Goal: Task Accomplishment & Management: Use online tool/utility

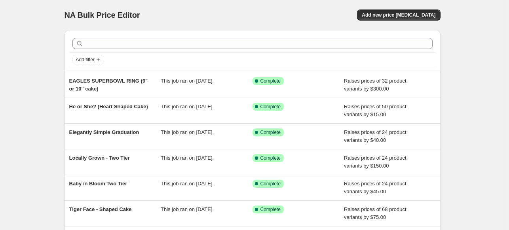
click at [397, 9] on div "NA Bulk Price Editor. This page is ready NA Bulk Price Editor Add new price [ME…" at bounding box center [253, 15] width 376 height 30
click at [394, 12] on span "Add new price [MEDICAL_DATA]" at bounding box center [399, 15] width 74 height 6
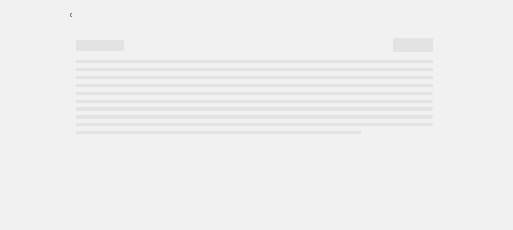
select select "percentage"
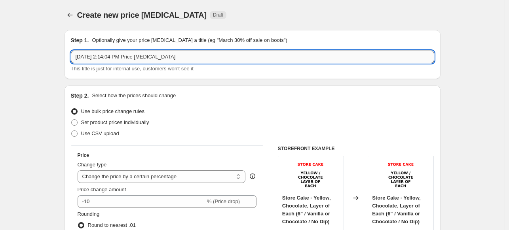
click at [199, 58] on input "[DATE] 2:14:04 PM Price [MEDICAL_DATA]" at bounding box center [252, 57] width 363 height 13
click at [198, 58] on input "[DATE] 2:14:04 PM Price [MEDICAL_DATA]" at bounding box center [252, 57] width 363 height 13
paste input "Hot Wheels Monster Truck Image"
type input "Hot Wheels Monster Truck Image"
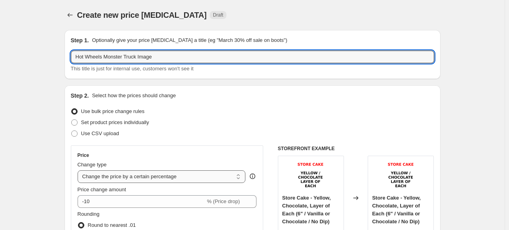
click at [157, 175] on select "Change the price to a certain amount Change the price by a certain amount Chang…" at bounding box center [162, 177] width 168 height 13
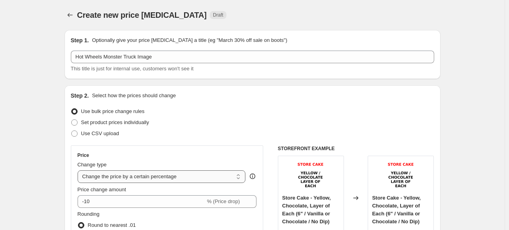
select select "by"
click at [79, 171] on select "Change the price to a certain amount Change the price by a certain amount Chang…" at bounding box center [162, 177] width 168 height 13
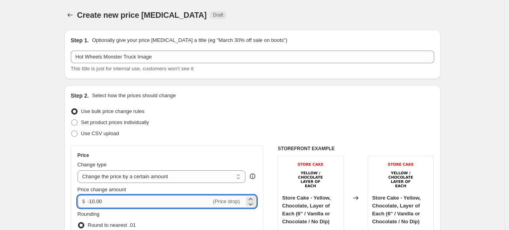
click at [167, 203] on input "-10.00" at bounding box center [149, 202] width 124 height 13
type input "25.00"
click at [233, 148] on div "Price Change type Change the price to a certain amount Change the price by a ce…" at bounding box center [167, 217] width 193 height 143
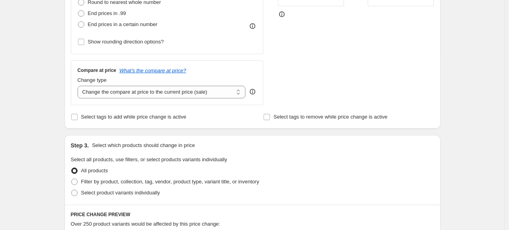
scroll to position [237, 0]
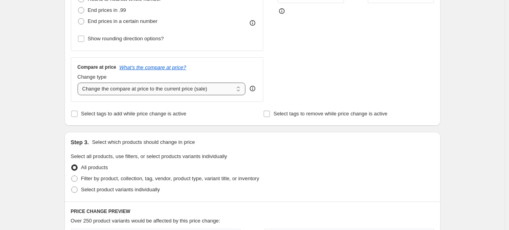
click at [175, 84] on select "Change the compare at price to the current price (sale) Change the compare at p…" at bounding box center [162, 89] width 168 height 13
select select "remove"
click at [79, 83] on select "Change the compare at price to the current price (sale) Change the compare at p…" at bounding box center [162, 89] width 168 height 13
click at [52, 109] on div "Create new price [MEDICAL_DATA]. This page is ready Create new price [MEDICAL_D…" at bounding box center [252, 165] width 505 height 804
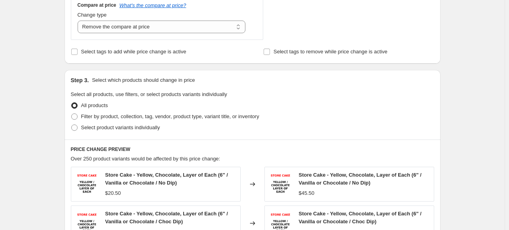
scroll to position [356, 0]
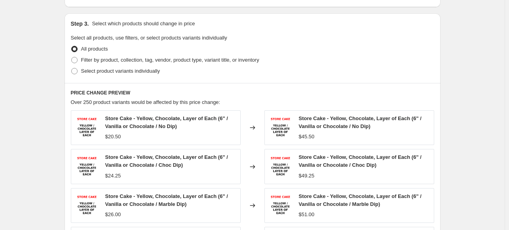
click at [155, 47] on div "All products" at bounding box center [252, 49] width 363 height 11
click at [156, 66] on label "Select product variants individually" at bounding box center [115, 71] width 89 height 11
click at [72, 68] on input "Select product variants individually" at bounding box center [71, 68] width 0 height 0
radio input "true"
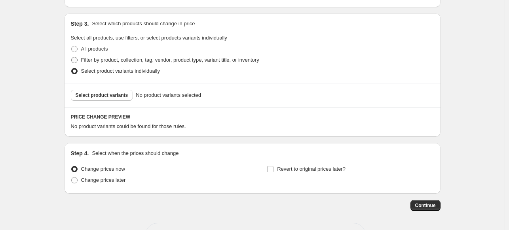
click at [154, 60] on span "Filter by product, collection, tag, vendor, product type, variant title, or inv…" at bounding box center [170, 60] width 178 height 6
click at [72, 57] on input "Filter by product, collection, tag, vendor, product type, variant title, or inv…" at bounding box center [71, 57] width 0 height 0
radio input "true"
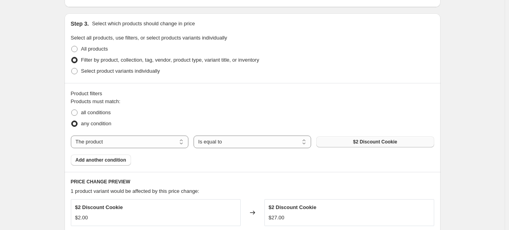
click at [390, 141] on span "$2 Discount Cookie" at bounding box center [375, 142] width 44 height 6
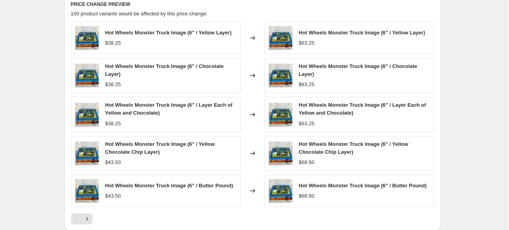
scroll to position [657, 0]
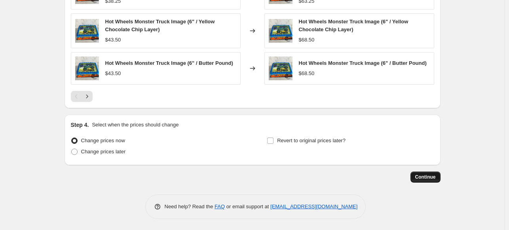
click at [420, 172] on button "Continue" at bounding box center [425, 177] width 30 height 11
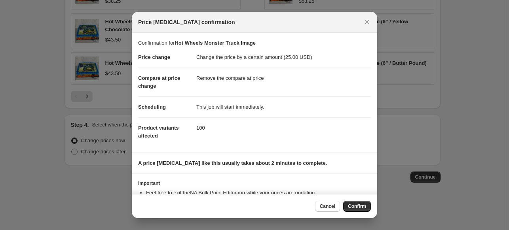
drag, startPoint x: 353, startPoint y: 206, endPoint x: 370, endPoint y: 168, distance: 42.2
click at [391, 230] on div "Price [MEDICAL_DATA] confirmation Confirmation for Hot Wheels Monster Truck Ima…" at bounding box center [254, 231] width 509 height 0
click at [359, 208] on span "Confirm" at bounding box center [357, 206] width 18 height 6
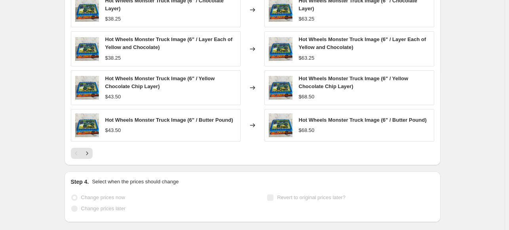
select select "by"
select select "remove"
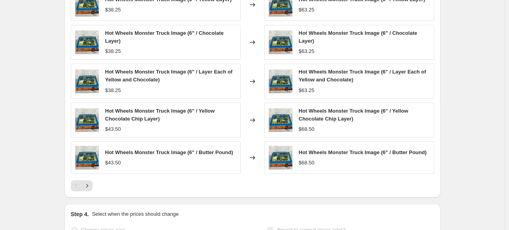
scroll to position [0, 0]
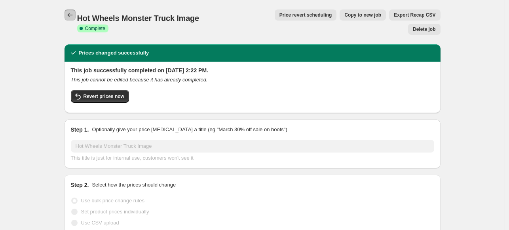
click at [72, 16] on icon "Price change jobs" at bounding box center [70, 15] width 8 height 8
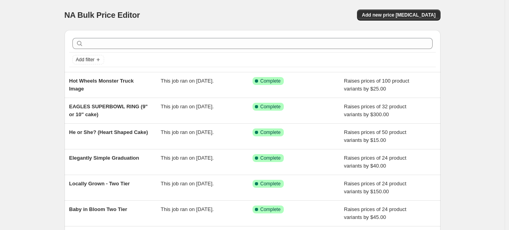
click at [381, 23] on div "NA Bulk Price Editor. This page is ready NA Bulk Price Editor Add new price [ME…" at bounding box center [253, 15] width 376 height 30
click at [407, 17] on span "Add new price [MEDICAL_DATA]" at bounding box center [399, 15] width 74 height 6
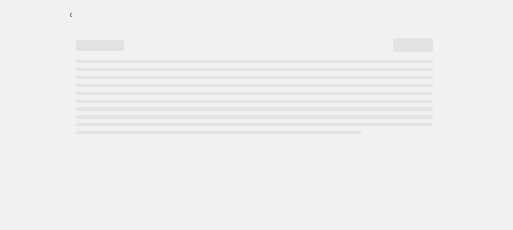
select select "percentage"
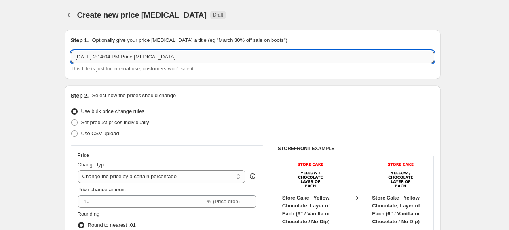
click at [111, 59] on input "[DATE] 2:14:04 PM Price [MEDICAL_DATA]" at bounding box center [252, 57] width 363 height 13
paste input "uper SWOOP!"
type input "Super SWOOP! - 9"-12""
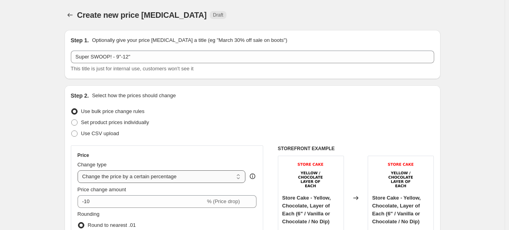
click at [131, 180] on select "Change the price to a certain amount Change the price by a certain amount Chang…" at bounding box center [162, 177] width 168 height 13
select select "by"
click at [79, 171] on select "Change the price to a certain amount Change the price by a certain amount Chang…" at bounding box center [162, 177] width 168 height 13
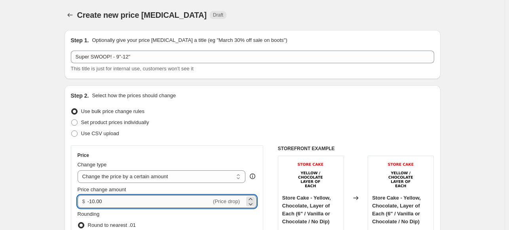
click at [109, 198] on input "-10.00" at bounding box center [149, 202] width 124 height 13
type input "125.00"
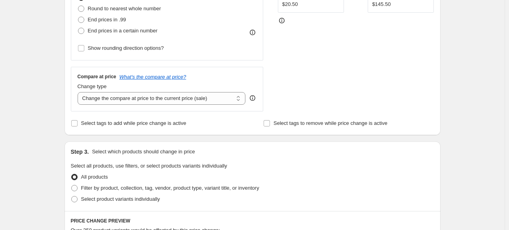
scroll to position [277, 0]
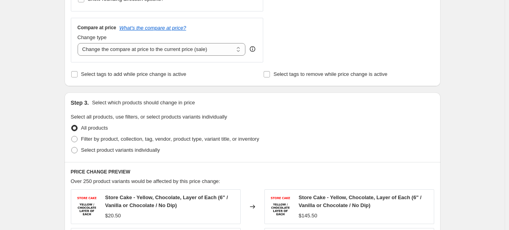
click at [160, 32] on div "Compare at price What's the compare at price? Change type Change the compare at…" at bounding box center [167, 40] width 179 height 31
click at [156, 44] on select "Change the compare at price to the current price (sale) Change the compare at p…" at bounding box center [162, 49] width 168 height 13
select select "remove"
click at [79, 43] on select "Change the compare at price to the current price (sale) Change the compare at p…" at bounding box center [162, 49] width 168 height 13
click at [141, 140] on span "Filter by product, collection, tag, vendor, product type, variant title, or inv…" at bounding box center [170, 139] width 178 height 6
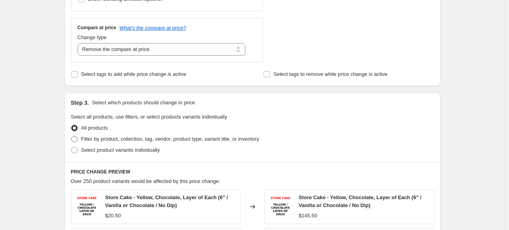
click at [72, 137] on input "Filter by product, collection, tag, vendor, product type, variant title, or inv…" at bounding box center [71, 136] width 0 height 0
radio input "true"
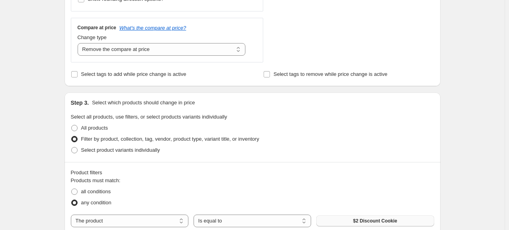
click at [347, 219] on button "$2 Discount Cookie" at bounding box center [375, 221] width 118 height 11
click at [137, 144] on label "Filter by product, collection, tag, vendor, product type, variant title, or inv…" at bounding box center [165, 139] width 188 height 11
click at [72, 137] on input "Filter by product, collection, tag, vendor, product type, variant title, or inv…" at bounding box center [71, 136] width 0 height 0
click at [133, 149] on span "Select product variants individually" at bounding box center [120, 150] width 79 height 6
click at [72, 148] on input "Select product variants individually" at bounding box center [71, 147] width 0 height 0
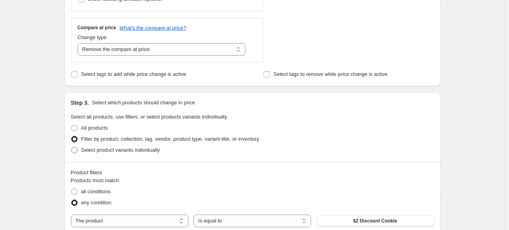
radio input "true"
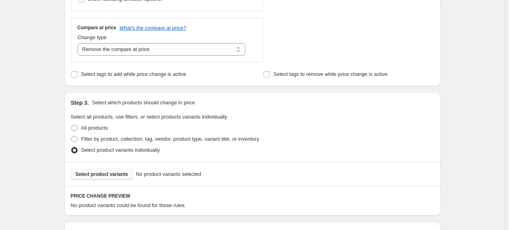
click at [93, 176] on span "Select product variants" at bounding box center [102, 174] width 53 height 6
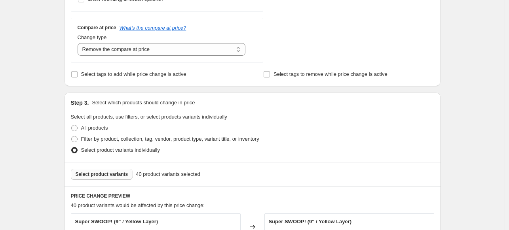
scroll to position [554, 0]
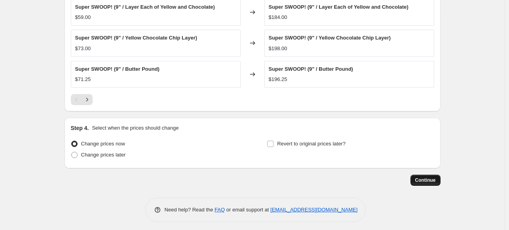
click at [431, 176] on button "Continue" at bounding box center [425, 180] width 30 height 11
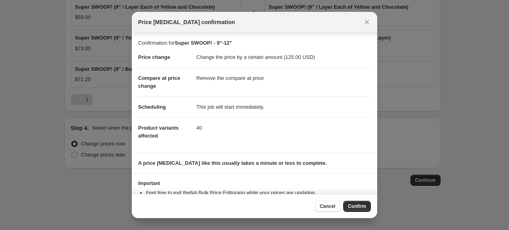
scroll to position [29, 0]
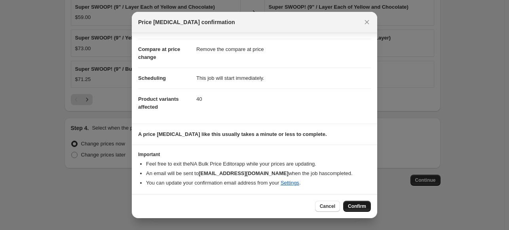
click at [351, 203] on button "Confirm" at bounding box center [357, 206] width 28 height 11
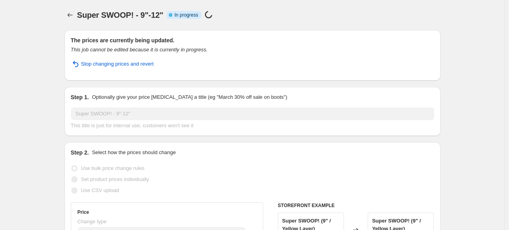
select select "by"
select select "remove"
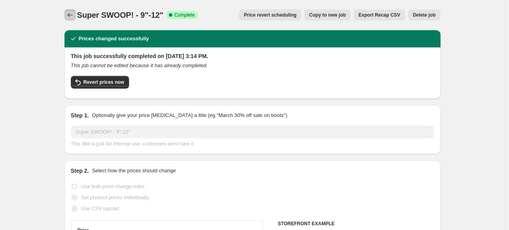
click at [74, 12] on icon "Price change jobs" at bounding box center [70, 15] width 8 height 8
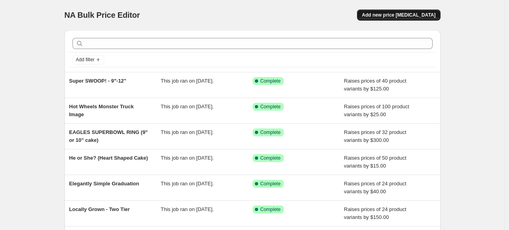
click at [408, 11] on button "Add new price [MEDICAL_DATA]" at bounding box center [398, 14] width 83 height 11
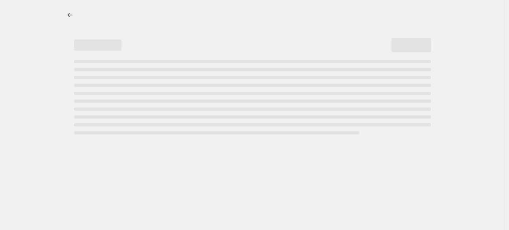
select select "percentage"
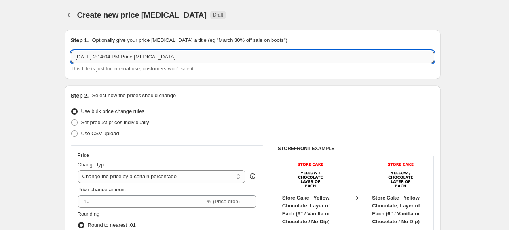
click at [169, 55] on input "[DATE] 2:14:04 PM Price [MEDICAL_DATA]" at bounding box center [252, 57] width 363 height 13
paste input "uper SWOOP!"
type input "Super SWOOP! - 1/2 sheet"
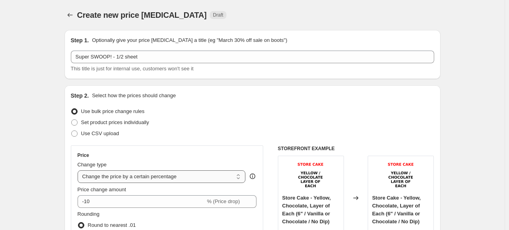
click at [217, 174] on select "Change the price to a certain amount Change the price by a certain amount Chang…" at bounding box center [162, 177] width 168 height 13
select select "margin"
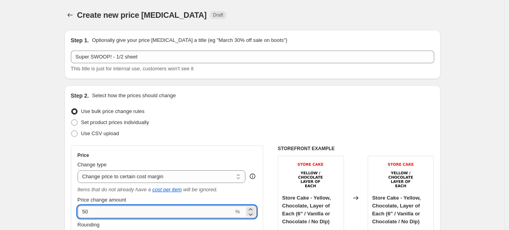
click at [161, 217] on input "50" at bounding box center [156, 212] width 156 height 13
type input "150"
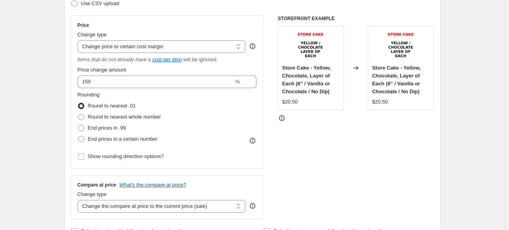
scroll to position [158, 0]
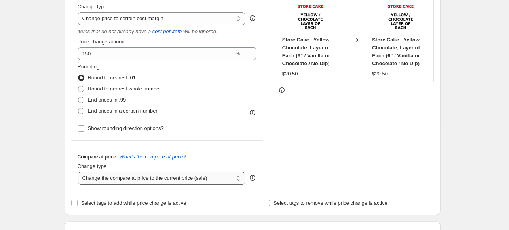
click at [135, 176] on select "Change the compare at price to the current price (sale) Change the compare at p…" at bounding box center [162, 178] width 168 height 13
select select "remove"
click at [79, 173] on select "Change the compare at price to the current price (sale) Change the compare at p…" at bounding box center [162, 178] width 168 height 13
click at [66, 186] on div "Step 2. Select how the prices should change Use bulk price change rules Set pro…" at bounding box center [253, 71] width 376 height 288
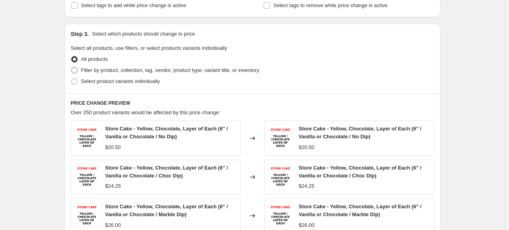
click at [145, 70] on span "Filter by product, collection, tag, vendor, product type, variant title, or inv…" at bounding box center [170, 70] width 178 height 6
click at [72, 68] on input "Filter by product, collection, tag, vendor, product type, variant title, or inv…" at bounding box center [71, 67] width 0 height 0
radio input "true"
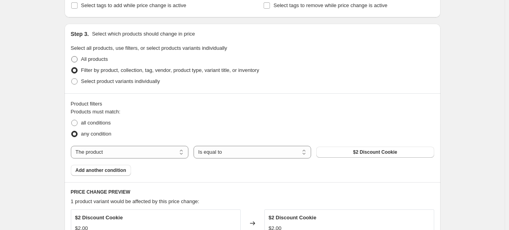
click at [104, 57] on span "All products" at bounding box center [94, 59] width 27 height 6
click at [72, 57] on input "All products" at bounding box center [71, 56] width 0 height 0
radio input "true"
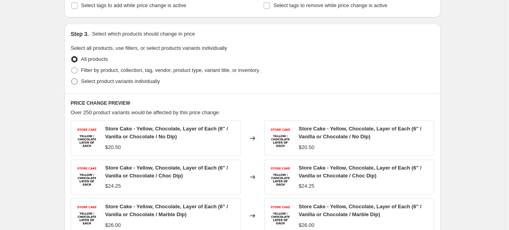
click at [103, 82] on span "Select product variants individually" at bounding box center [120, 81] width 79 height 6
click at [72, 79] on input "Select product variants individually" at bounding box center [71, 78] width 0 height 0
radio input "true"
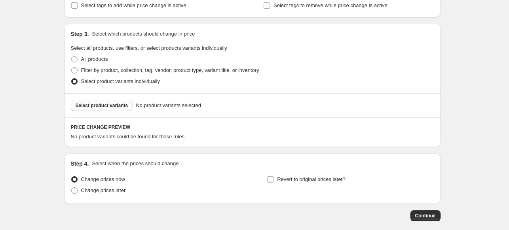
click at [115, 107] on span "Select product variants" at bounding box center [102, 106] width 53 height 6
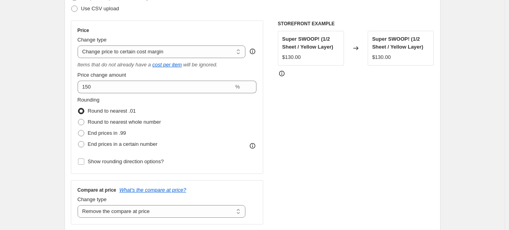
scroll to position [13, 0]
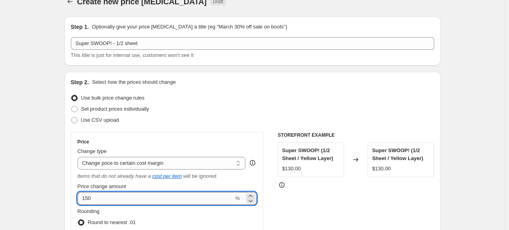
click at [101, 201] on input "150" at bounding box center [156, 198] width 156 height 13
click at [129, 165] on select "Change the price to a certain amount Change the price by a certain amount Chang…" at bounding box center [162, 163] width 168 height 13
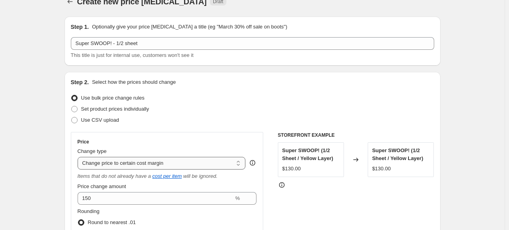
select select "by"
click at [79, 157] on select "Change the price to a certain amount Change the price by a certain amount Chang…" at bounding box center [162, 163] width 168 height 13
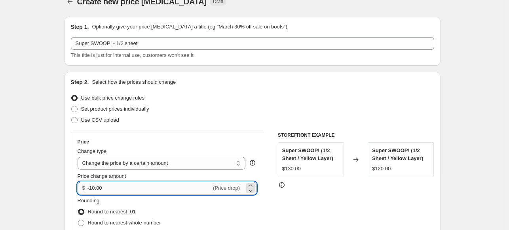
click at [127, 186] on input "-10.00" at bounding box center [149, 188] width 124 height 13
type input "150.00"
drag, startPoint x: 65, startPoint y: 185, endPoint x: 68, endPoint y: 178, distance: 7.8
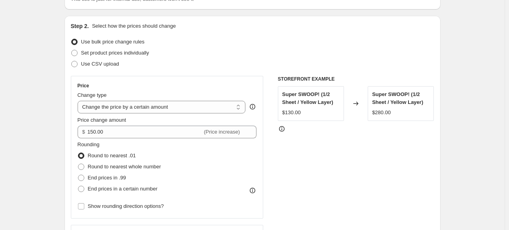
scroll to position [132, 0]
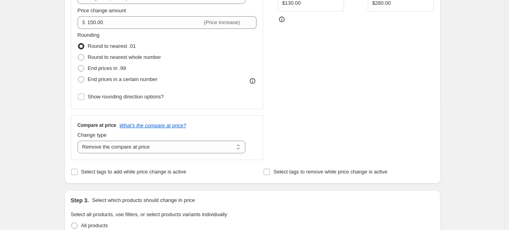
scroll to position [211, 0]
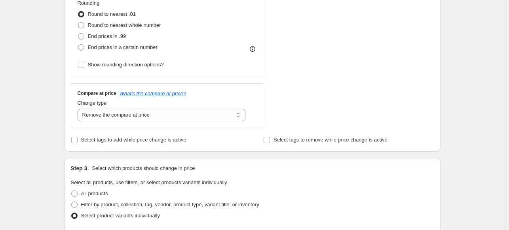
click at [65, 144] on div "Step 1. Optionally give your price [MEDICAL_DATA] a title (eg "March 30% off sa…" at bounding box center [249, 170] width 382 height 716
click at [403, 71] on div "STOREFRONT EXAMPLE Super SWOOP! (1/2 Sheet / Yellow Layer) $130.00 Changed to S…" at bounding box center [356, 31] width 156 height 194
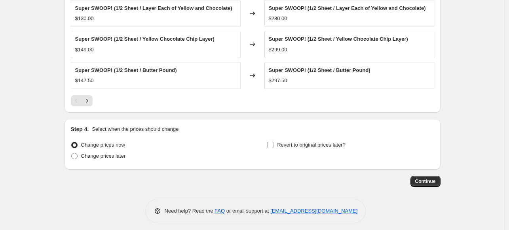
scroll to position [557, 0]
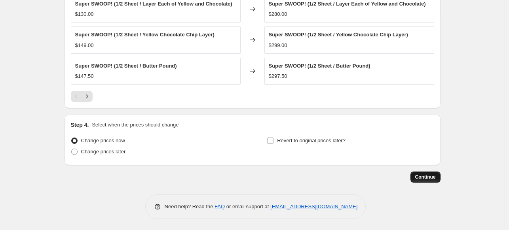
click at [419, 177] on span "Continue" at bounding box center [425, 177] width 21 height 6
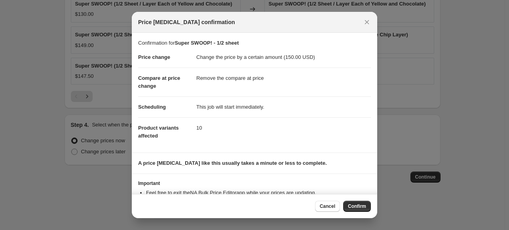
scroll to position [29, 0]
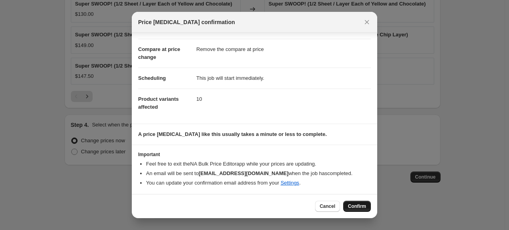
click at [367, 212] on button "Confirm" at bounding box center [357, 206] width 28 height 11
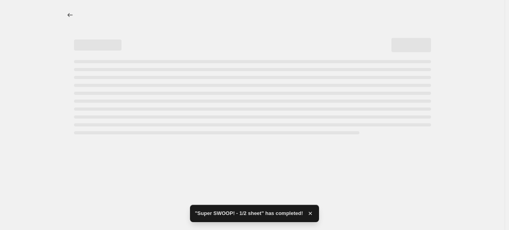
select select "by"
select select "remove"
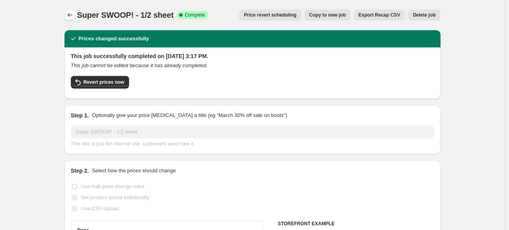
click at [73, 15] on icon "Price change jobs" at bounding box center [70, 15] width 8 height 8
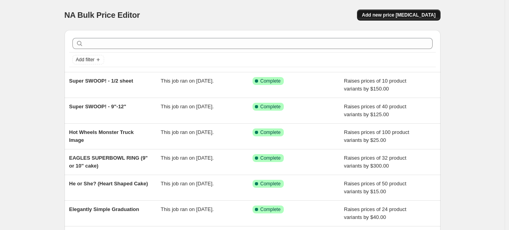
click at [397, 17] on span "Add new price [MEDICAL_DATA]" at bounding box center [399, 15] width 74 height 6
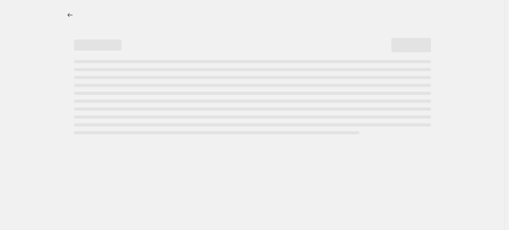
select select "percentage"
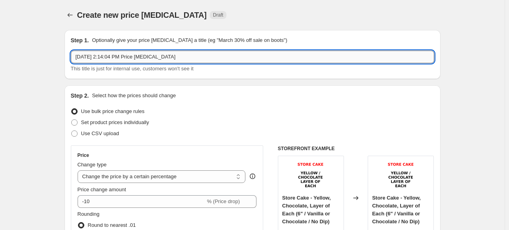
click at [208, 60] on input "[DATE] 2:14:04 PM Price [MEDICAL_DATA]" at bounding box center [252, 57] width 363 height 13
click at [207, 60] on input "[DATE] 2:14:04 PM Price [MEDICAL_DATA]" at bounding box center [252, 57] width 363 height 13
paste input "uper SWOOP!"
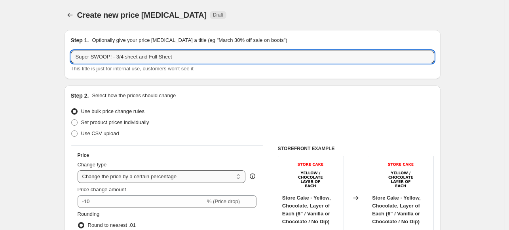
type input "Super SWOOP! - 3/4 sheet and Full Sheet"
click at [118, 175] on select "Change the price to a certain amount Change the price by a certain amount Chang…" at bounding box center [162, 177] width 168 height 13
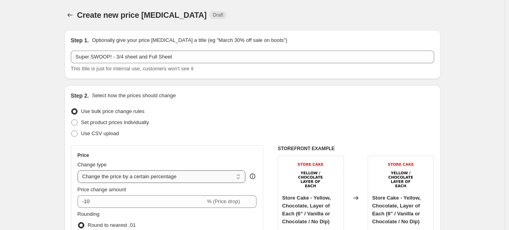
select select "by"
click at [79, 171] on select "Change the price to a certain amount Change the price by a certain amount Chang…" at bounding box center [162, 177] width 168 height 13
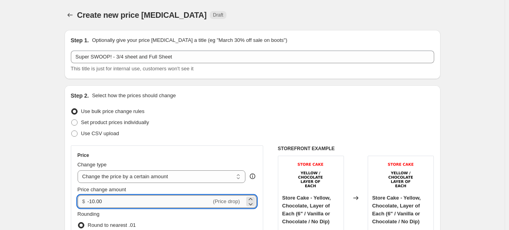
click at [121, 202] on input "-10.00" at bounding box center [149, 202] width 124 height 13
click at [120, 201] on input "-10.00" at bounding box center [149, 202] width 124 height 13
type input "200.00"
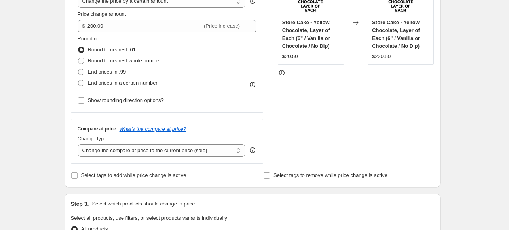
scroll to position [237, 0]
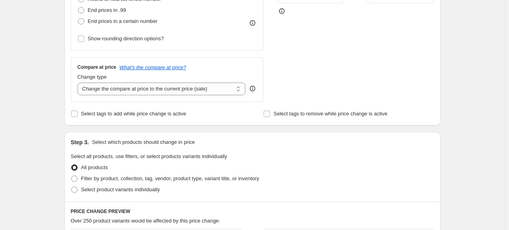
click at [135, 82] on div "Change type Change the compare at price to the current price (sale) Change the …" at bounding box center [162, 84] width 168 height 22
click at [133, 87] on select "Change the compare at price to the current price (sale) Change the compare at p…" at bounding box center [162, 89] width 168 height 13
select select "remove"
click at [79, 83] on select "Change the compare at price to the current price (sale) Change the compare at p…" at bounding box center [162, 89] width 168 height 13
click at [65, 133] on div "Step 1. Optionally give your price [MEDICAL_DATA] a title (eg "March 30% off sa…" at bounding box center [249, 152] width 382 height 732
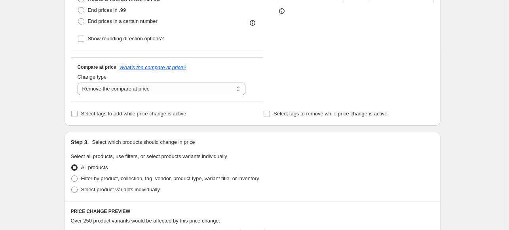
scroll to position [396, 0]
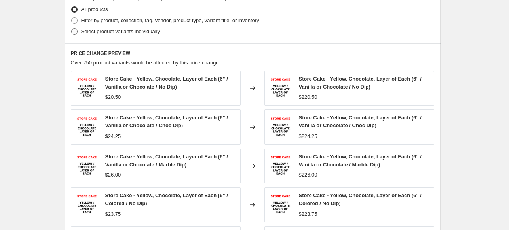
click at [135, 32] on span "Select product variants individually" at bounding box center [120, 31] width 79 height 6
click at [72, 29] on input "Select product variants individually" at bounding box center [71, 28] width 0 height 0
radio input "true"
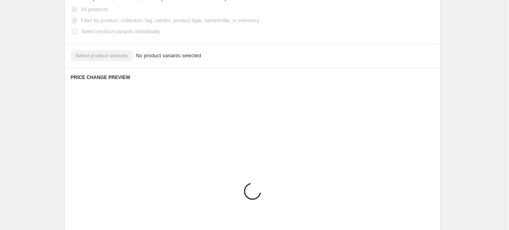
scroll to position [385, 0]
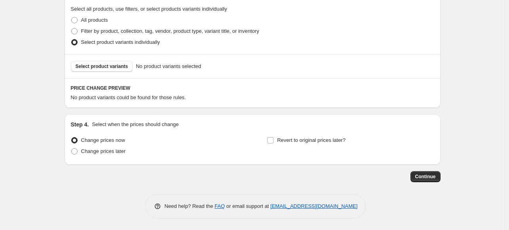
click at [97, 74] on div "Select product variants No product variants selected" at bounding box center [253, 66] width 376 height 24
click at [100, 65] on span "Select product variants" at bounding box center [102, 66] width 53 height 6
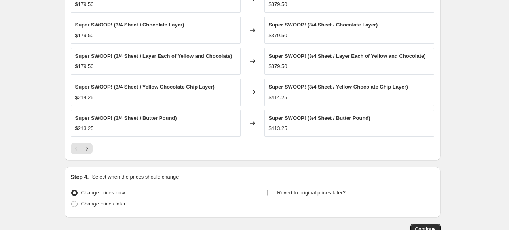
scroll to position [557, 0]
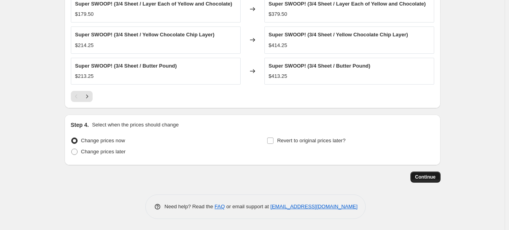
click at [439, 175] on button "Continue" at bounding box center [425, 177] width 30 height 11
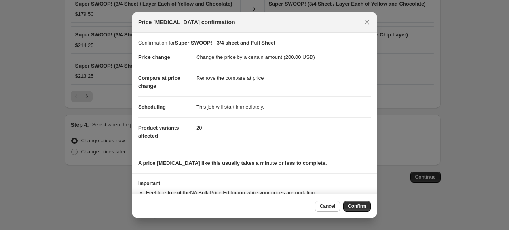
click at [360, 204] on span "Confirm" at bounding box center [357, 206] width 18 height 6
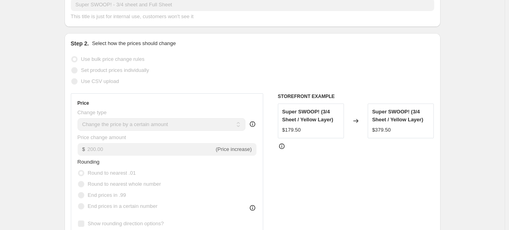
scroll to position [3, 0]
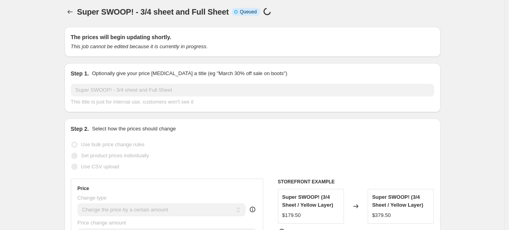
select select "by"
select select "remove"
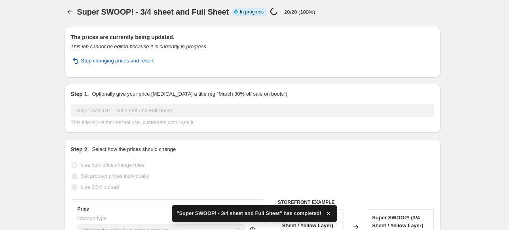
scroll to position [0, 0]
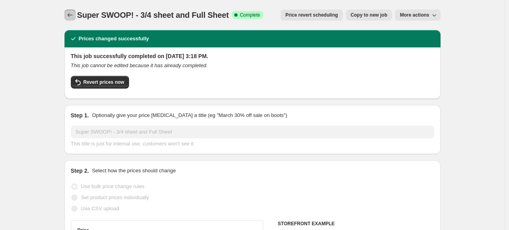
click at [69, 19] on icon "Price change jobs" at bounding box center [70, 15] width 8 height 8
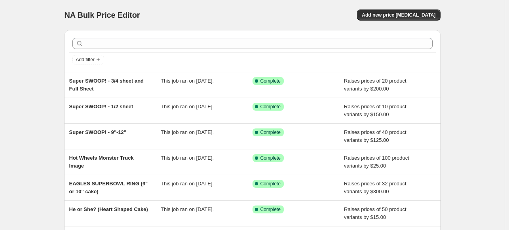
drag, startPoint x: 466, startPoint y: 94, endPoint x: 460, endPoint y: 90, distance: 7.3
click at [466, 94] on div "NA Bulk Price Editor. This page is ready NA Bulk Price Editor Add new price [ME…" at bounding box center [252, 204] width 505 height 408
click at [416, 12] on span "Add new price [MEDICAL_DATA]" at bounding box center [399, 15] width 74 height 6
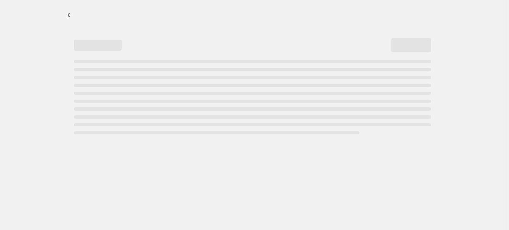
select select "percentage"
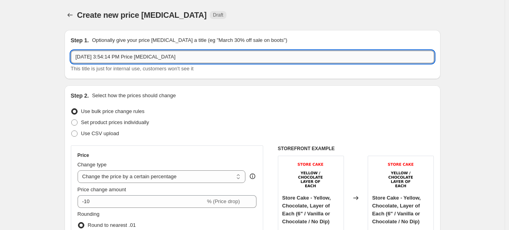
click at [120, 58] on input "Sep 24, 2025, 3:54:14 PM Price change job" at bounding box center [252, 57] width 363 height 13
paste input "Godzilla"
type input "Godzilla"
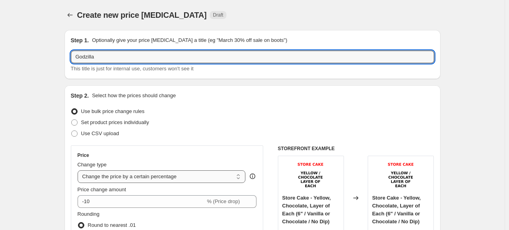
click at [154, 181] on select "Change the price to a certain amount Change the price by a certain amount Chang…" at bounding box center [162, 177] width 168 height 13
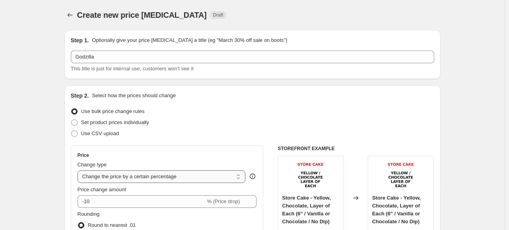
select select "by"
click at [79, 171] on select "Change the price to a certain amount Change the price by a certain amount Chang…" at bounding box center [162, 177] width 168 height 13
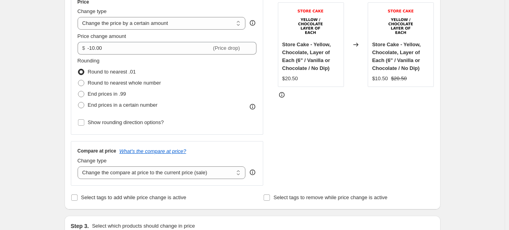
scroll to position [158, 0]
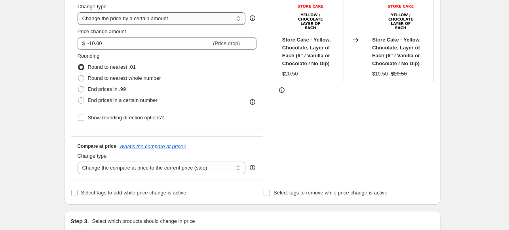
drag, startPoint x: 156, startPoint y: 19, endPoint x: 154, endPoint y: 23, distance: 5.5
click at [156, 19] on select "Change the price to a certain amount Change the price by a certain amount Chang…" at bounding box center [162, 18] width 168 height 13
click at [79, 12] on select "Change the price to a certain amount Change the price by a certain amount Chang…" at bounding box center [162, 18] width 168 height 13
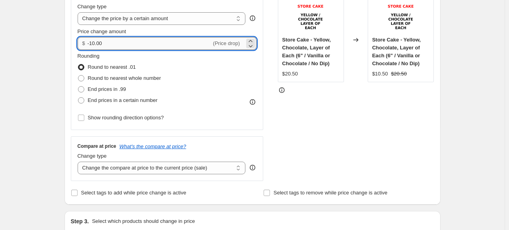
click at [149, 44] on input "-10.00" at bounding box center [149, 43] width 124 height 13
click at [148, 44] on input "-10.00" at bounding box center [149, 43] width 124 height 13
type input "15.00"
click at [61, 112] on div "Step 1. Optionally give your price change job a title (eg "March 30% off sale o…" at bounding box center [249, 231] width 382 height 732
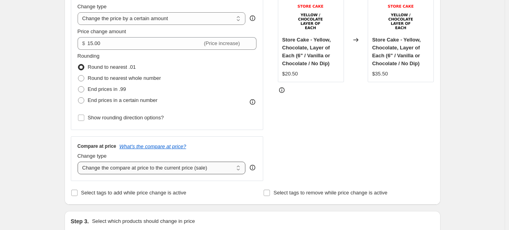
click at [97, 173] on select "Change the compare at price to the current price (sale) Change the compare at p…" at bounding box center [162, 168] width 168 height 13
select select "remove"
click at [79, 162] on select "Change the compare at price to the current price (sale) Change the compare at p…" at bounding box center [162, 168] width 168 height 13
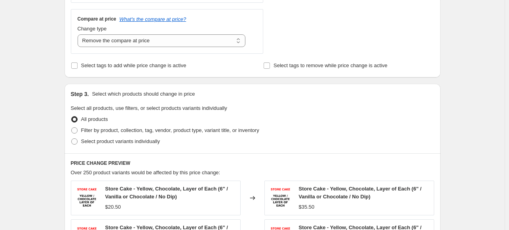
scroll to position [317, 0]
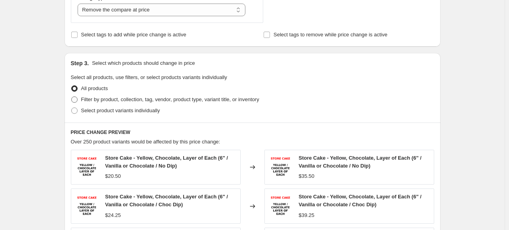
click at [126, 99] on span "Filter by product, collection, tag, vendor, product type, variant title, or inv…" at bounding box center [170, 100] width 178 height 6
click at [72, 97] on input "Filter by product, collection, tag, vendor, product type, variant title, or inv…" at bounding box center [71, 97] width 0 height 0
radio input "true"
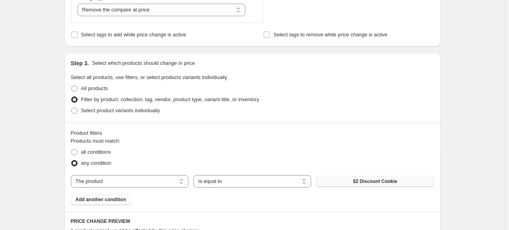
click at [365, 186] on button "$2 Discount Cookie" at bounding box center [375, 181] width 118 height 11
click at [108, 88] on span "All products" at bounding box center [94, 88] width 27 height 6
click at [72, 86] on input "All products" at bounding box center [71, 85] width 0 height 0
radio input "true"
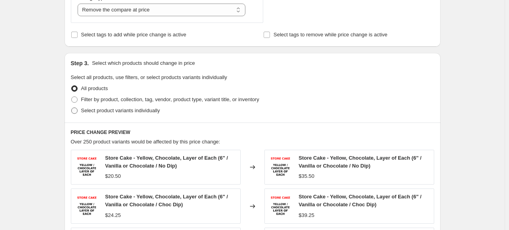
click at [103, 113] on span "Select product variants individually" at bounding box center [120, 111] width 79 height 6
click at [72, 108] on input "Select product variants individually" at bounding box center [71, 108] width 0 height 0
radio input "true"
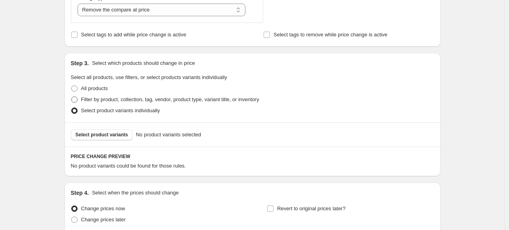
click at [107, 101] on span "Filter by product, collection, tag, vendor, product type, variant title, or inv…" at bounding box center [170, 100] width 178 height 6
click at [72, 97] on input "Filter by product, collection, tag, vendor, product type, variant title, or inv…" at bounding box center [71, 97] width 0 height 0
radio input "true"
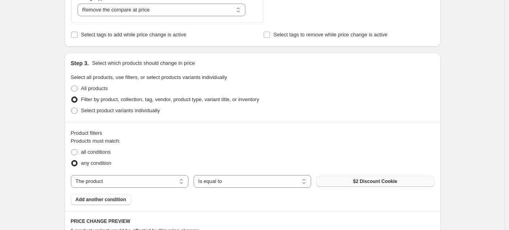
click at [372, 186] on button "$2 Discount Cookie" at bounding box center [375, 181] width 118 height 11
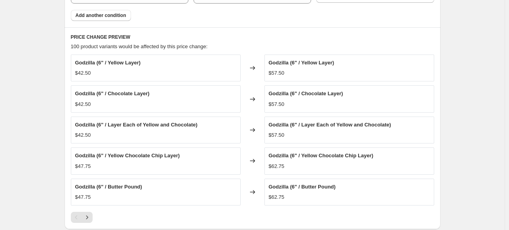
scroll to position [622, 0]
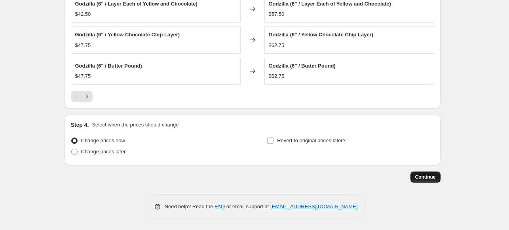
click at [424, 176] on span "Continue" at bounding box center [425, 177] width 21 height 6
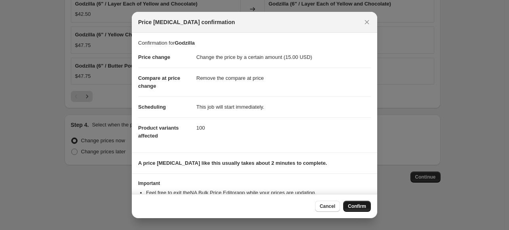
click at [355, 205] on span "Confirm" at bounding box center [357, 206] width 18 height 6
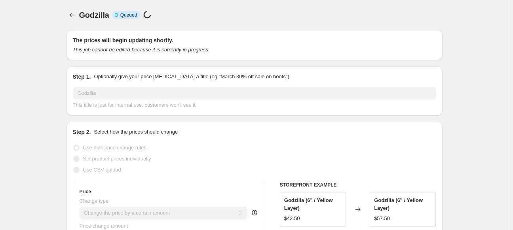
select select "by"
select select "remove"
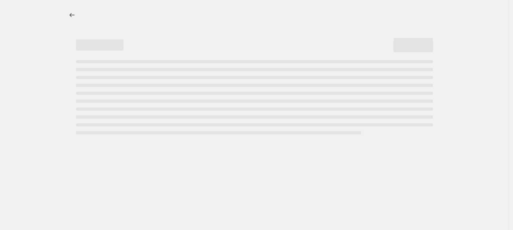
select select "by"
select select "remove"
